Goal: Task Accomplishment & Management: Manage account settings

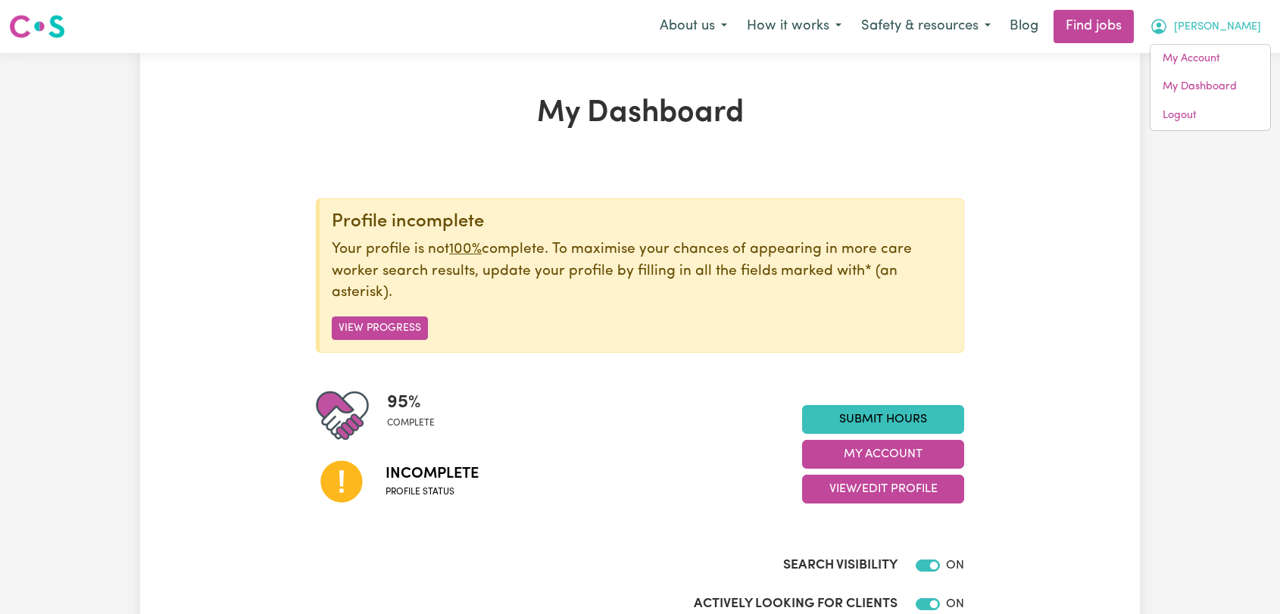
click at [1167, 117] on link "Logout" at bounding box center [1210, 115] width 120 height 29
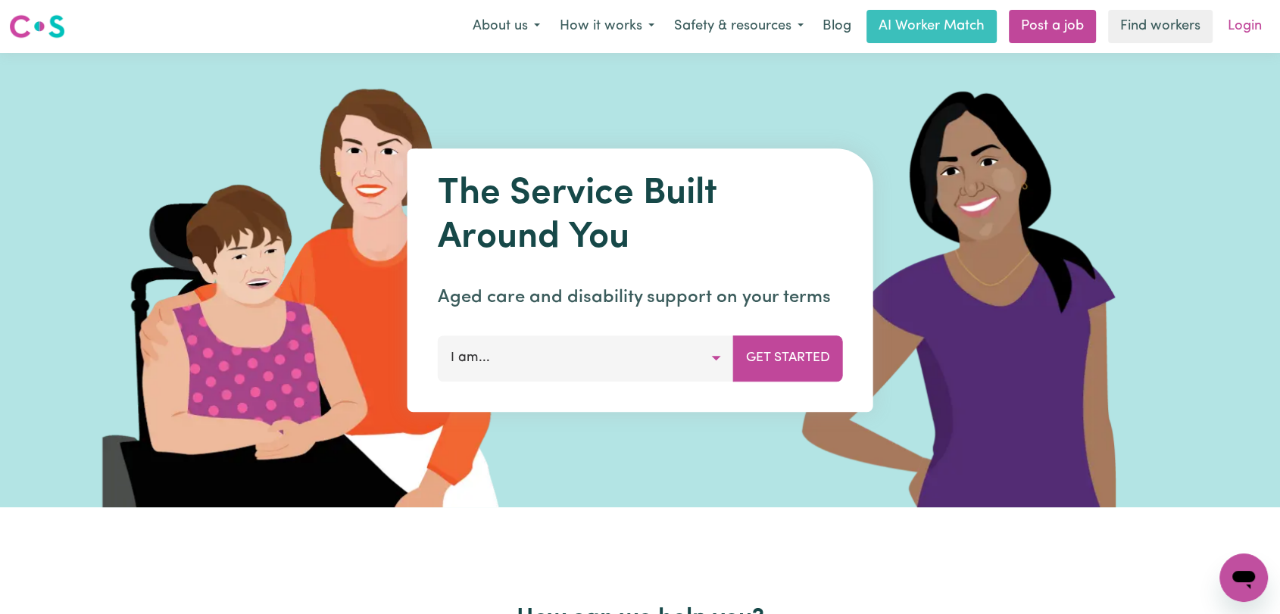
click at [1224, 31] on link "Login" at bounding box center [1244, 26] width 52 height 33
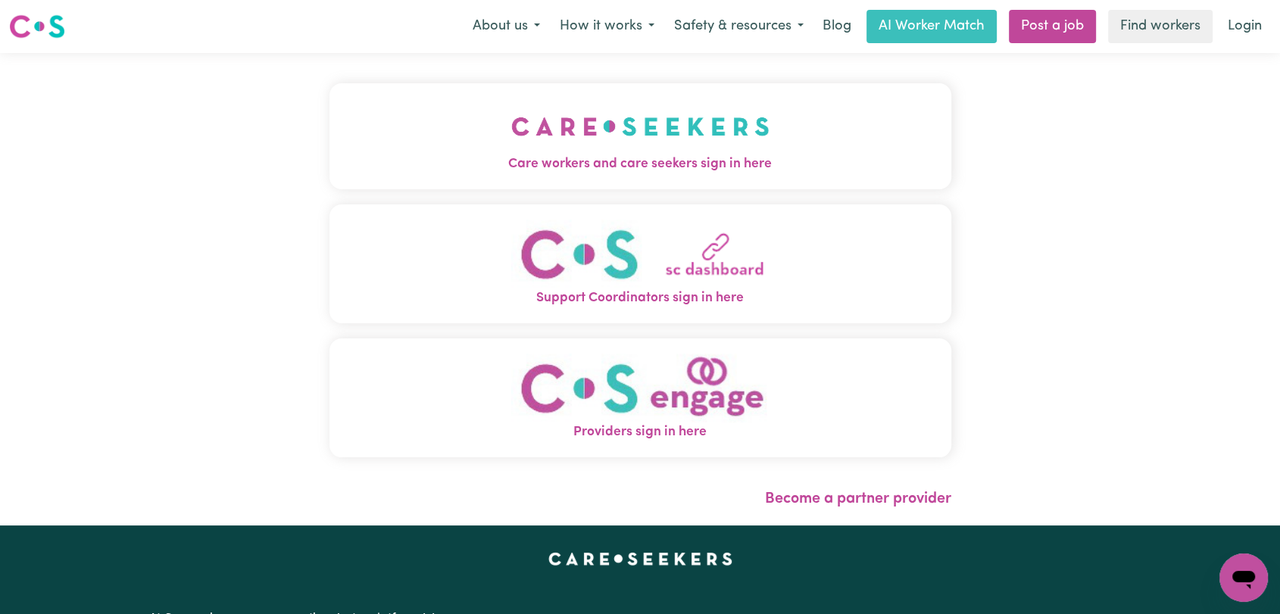
click at [394, 139] on button "Care workers and care seekers sign in here" at bounding box center [640, 136] width 622 height 106
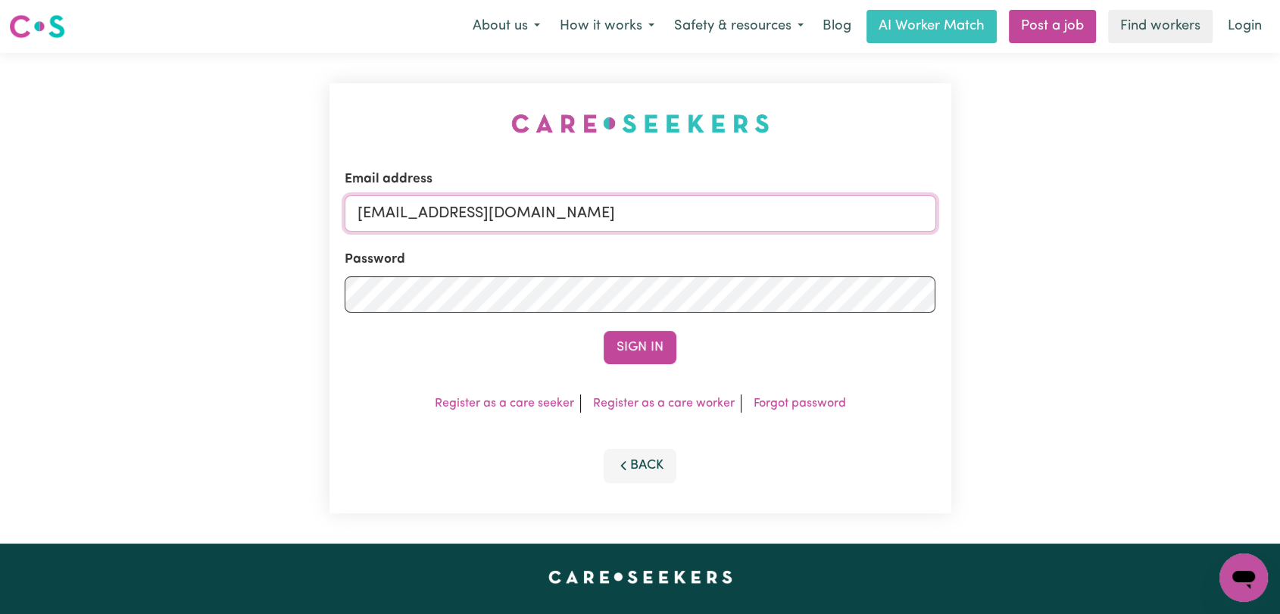
drag, startPoint x: 616, startPoint y: 211, endPoint x: 616, endPoint y: 231, distance: 20.4
click at [616, 211] on input "[EMAIL_ADDRESS][DOMAIN_NAME]" at bounding box center [640, 213] width 591 height 36
drag, startPoint x: 485, startPoint y: 215, endPoint x: 654, endPoint y: 226, distance: 170.0
click at [654, 226] on input "Superuser~jakedworkin@hotmail.com" at bounding box center [640, 213] width 591 height 36
type input "Superuser~aratiaarati122@gmail.com"
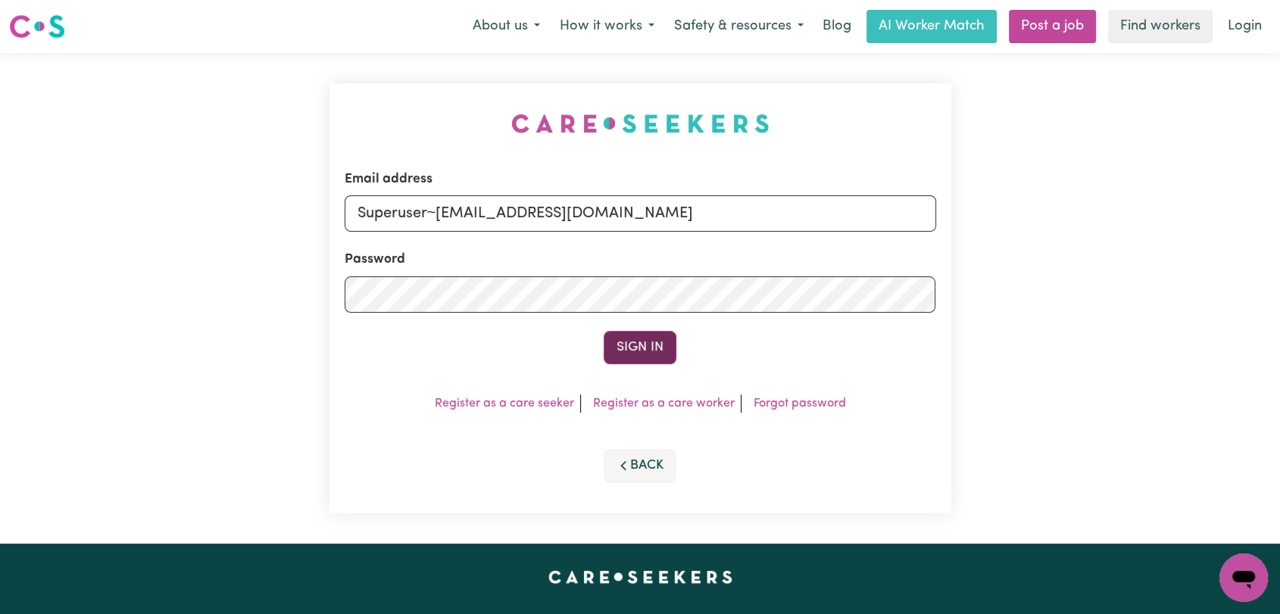
click at [641, 350] on button "Sign In" at bounding box center [640, 347] width 73 height 33
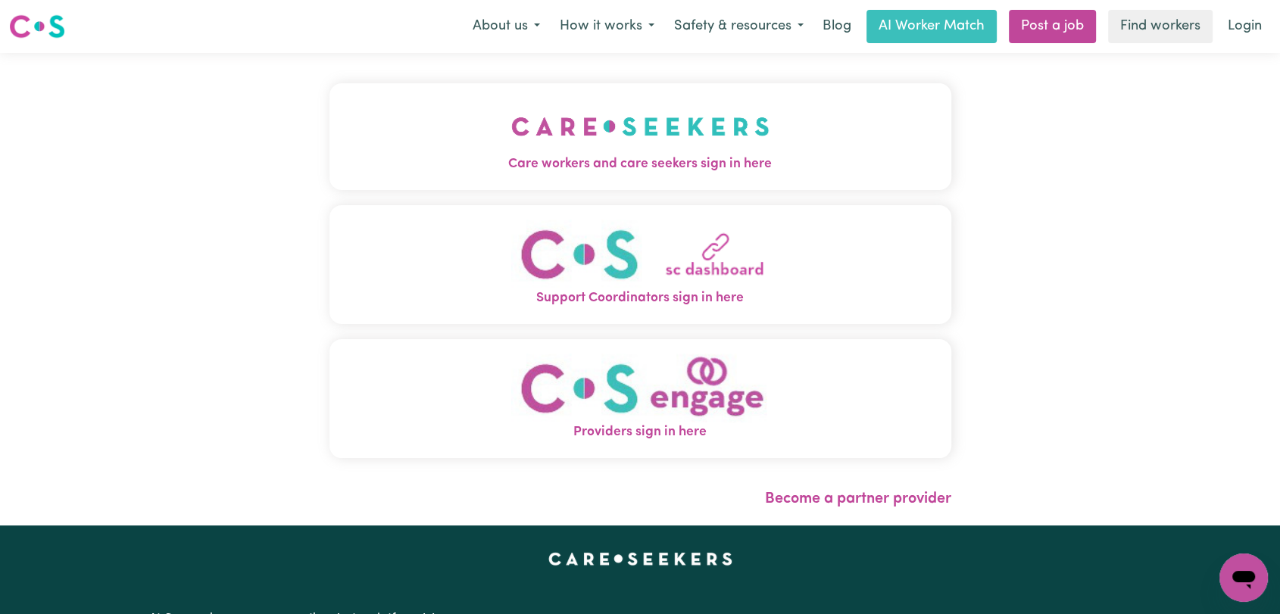
click at [624, 159] on span "Care workers and care seekers sign in here" at bounding box center [640, 164] width 622 height 20
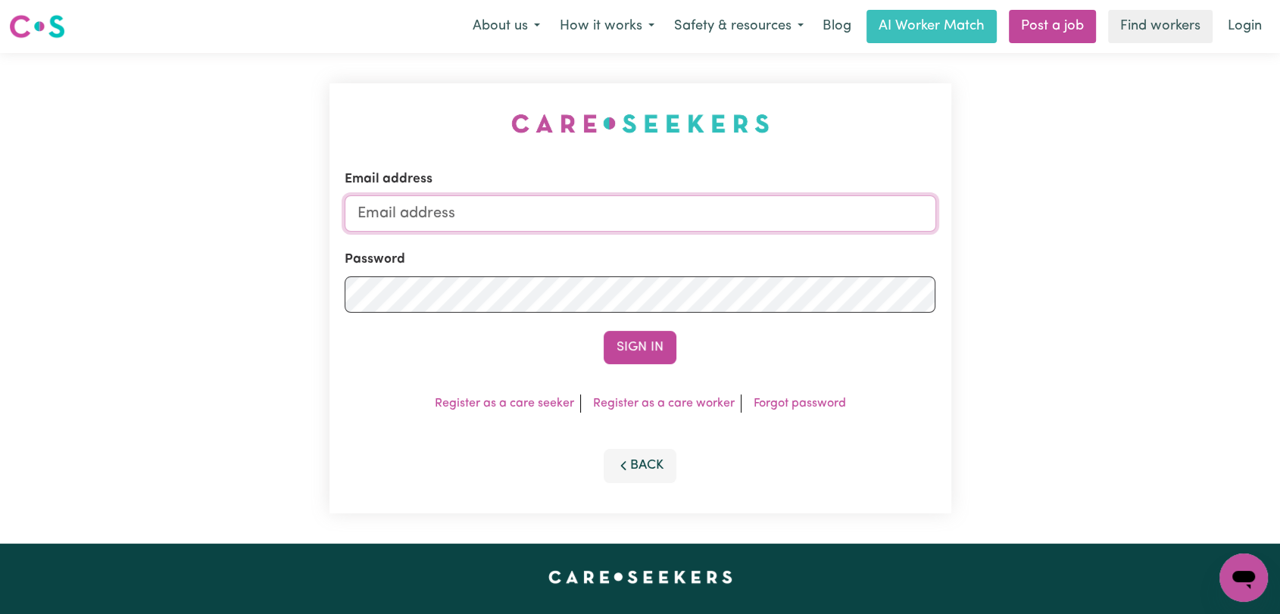
type input "[EMAIL_ADDRESS][DOMAIN_NAME]"
click at [643, 345] on button "Sign In" at bounding box center [640, 347] width 73 height 33
